Goal: Find specific page/section: Find specific page/section

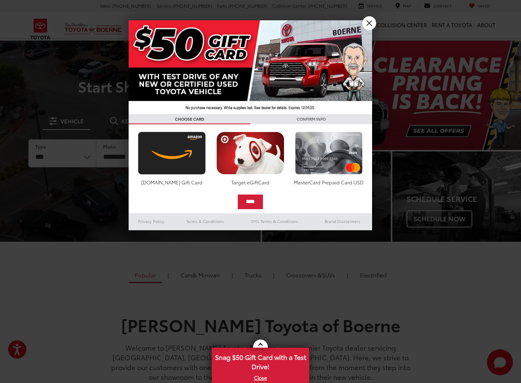
click at [366, 24] on link "X" at bounding box center [369, 23] width 14 height 14
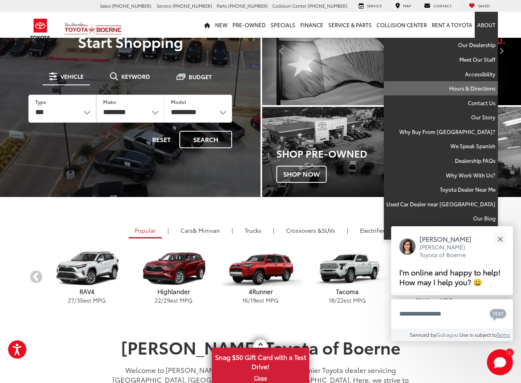
scroll to position [47, 0]
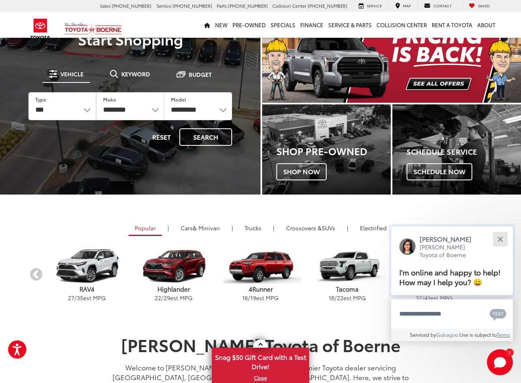
click at [502, 236] on div "Close" at bounding box center [500, 238] width 5 height 5
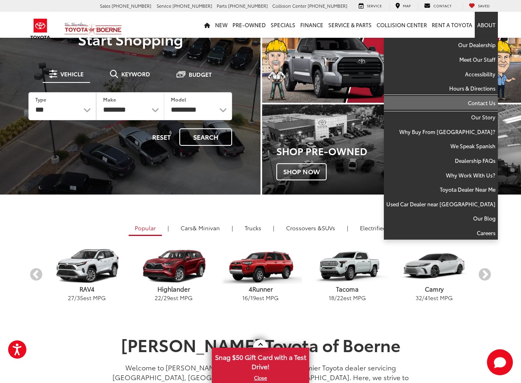
click at [482, 105] on link "Contact Us" at bounding box center [441, 103] width 114 height 15
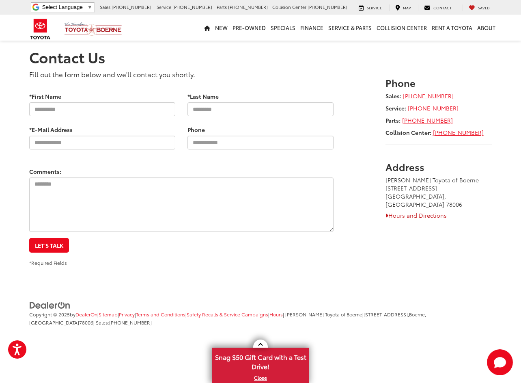
click at [419, 211] on link "Hours and Directions" at bounding box center [416, 215] width 61 height 8
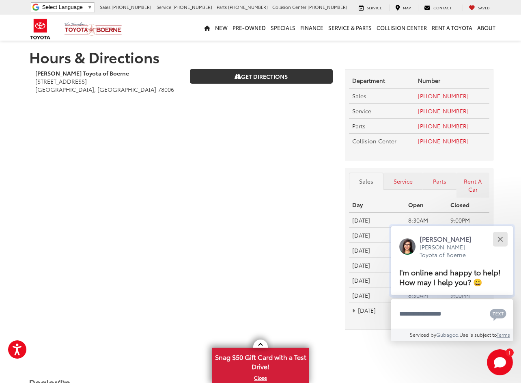
click at [500, 236] on div "Close" at bounding box center [500, 238] width 5 height 5
